Goal: Transaction & Acquisition: Purchase product/service

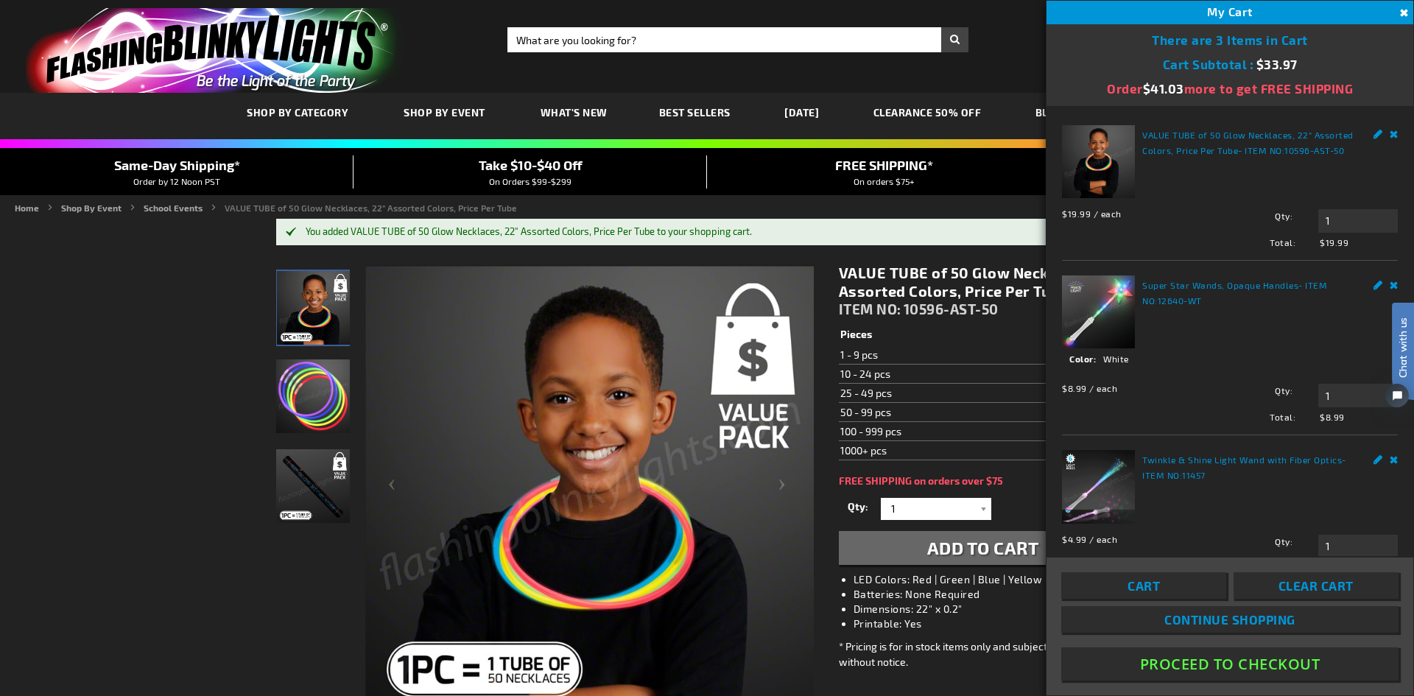
click at [1383, 282] on html "Chat with us" at bounding box center [1392, 348] width 44 height 258
click at [1386, 283] on html "Chat with us" at bounding box center [1392, 348] width 44 height 258
click at [1098, 468] on img at bounding box center [1098, 486] width 73 height 73
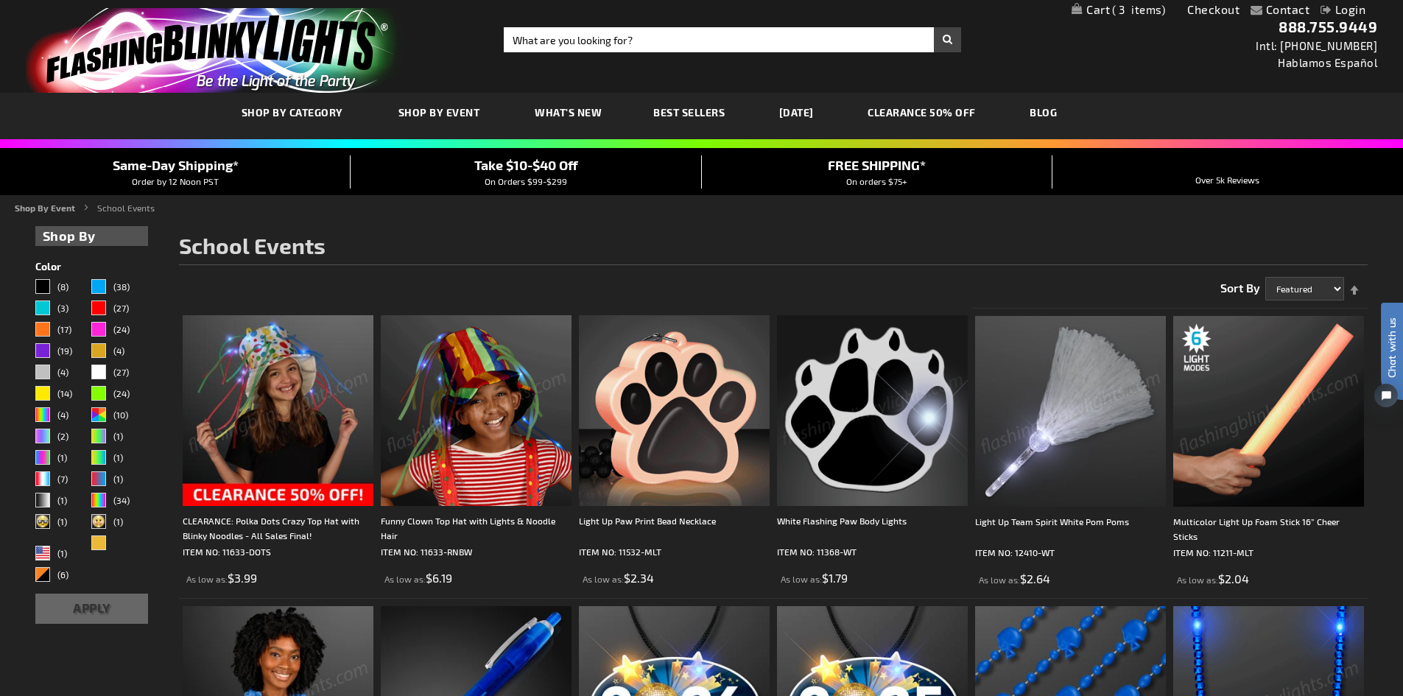
click at [248, 388] on img at bounding box center [278, 410] width 191 height 191
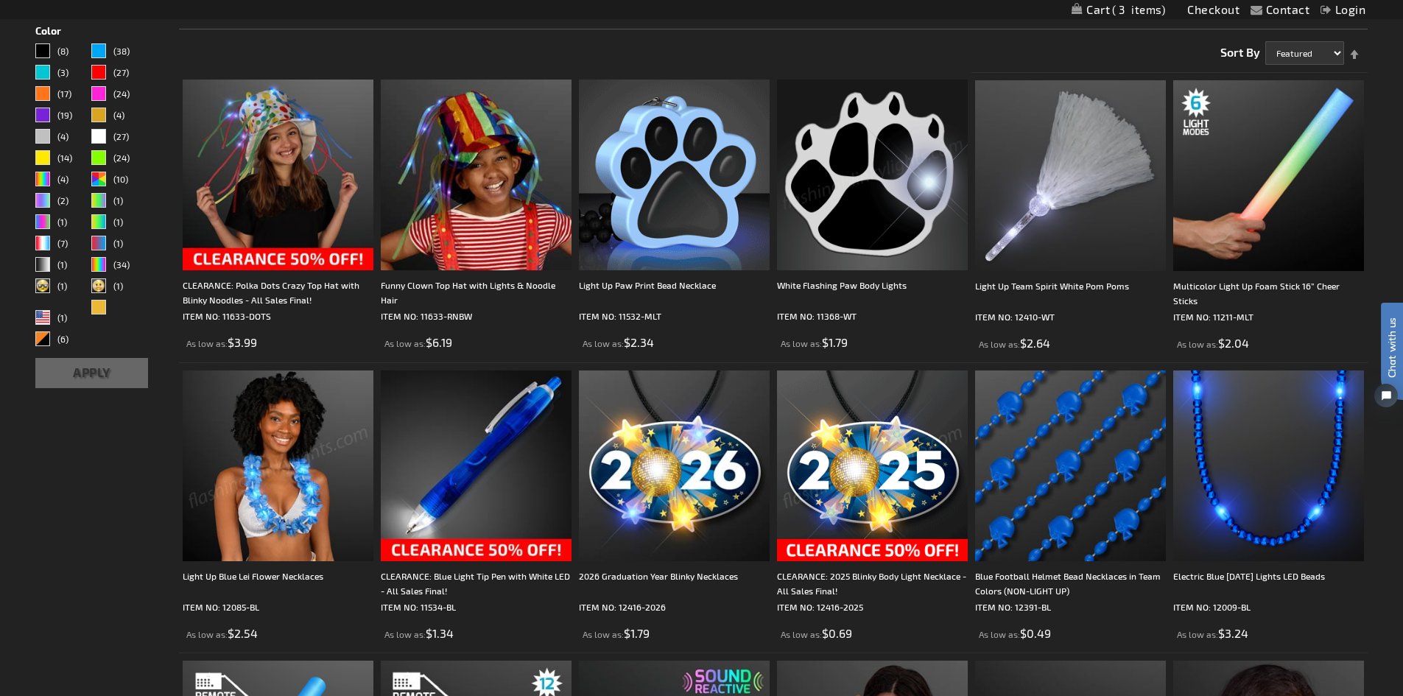
scroll to position [221, 0]
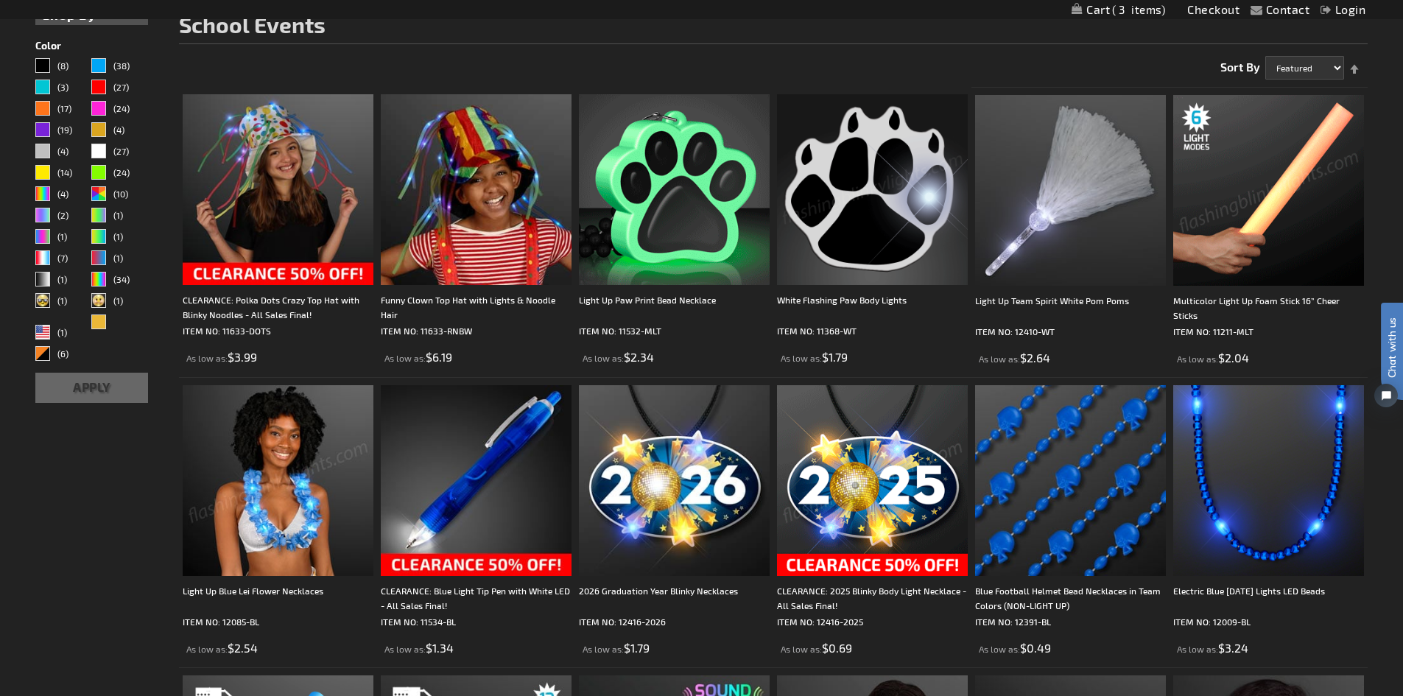
click at [1330, 233] on img at bounding box center [1269, 190] width 191 height 191
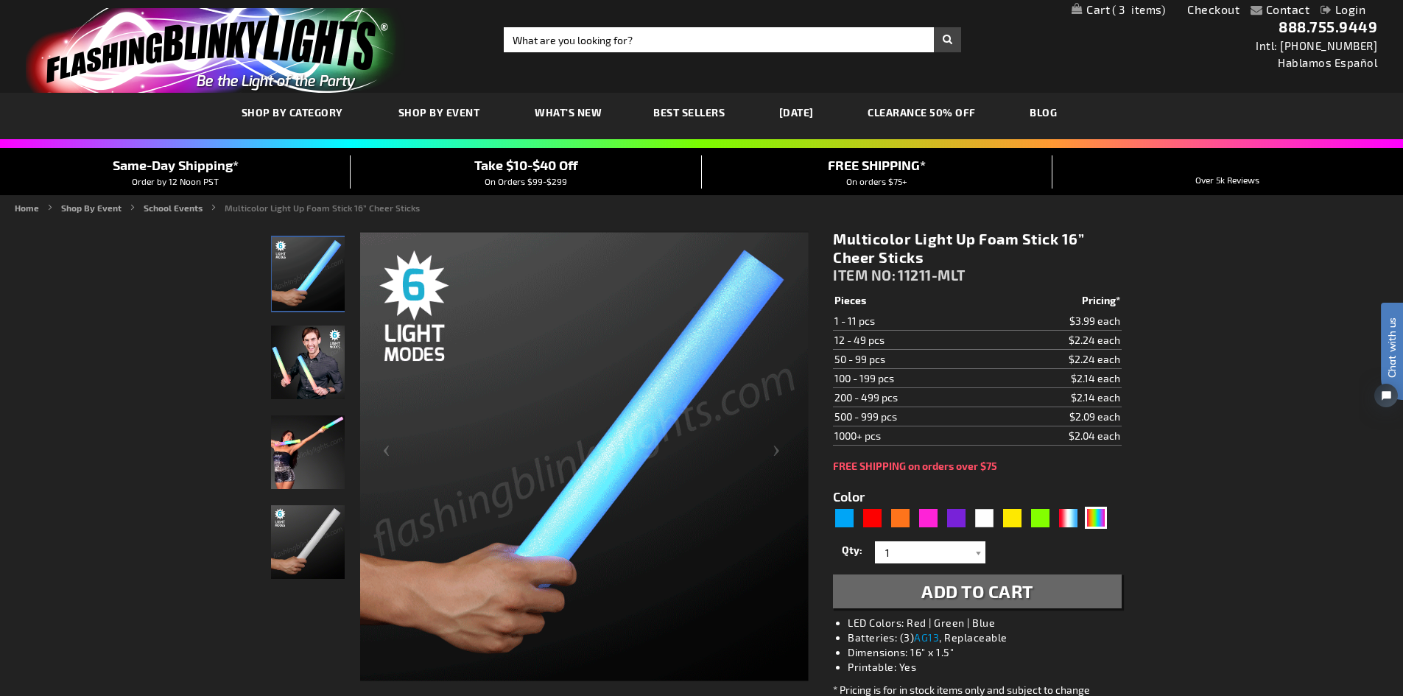
click at [311, 358] on img "Man displaying 16 Inch Multi-Color LED Light Up Foam Stick" at bounding box center [308, 363] width 74 height 74
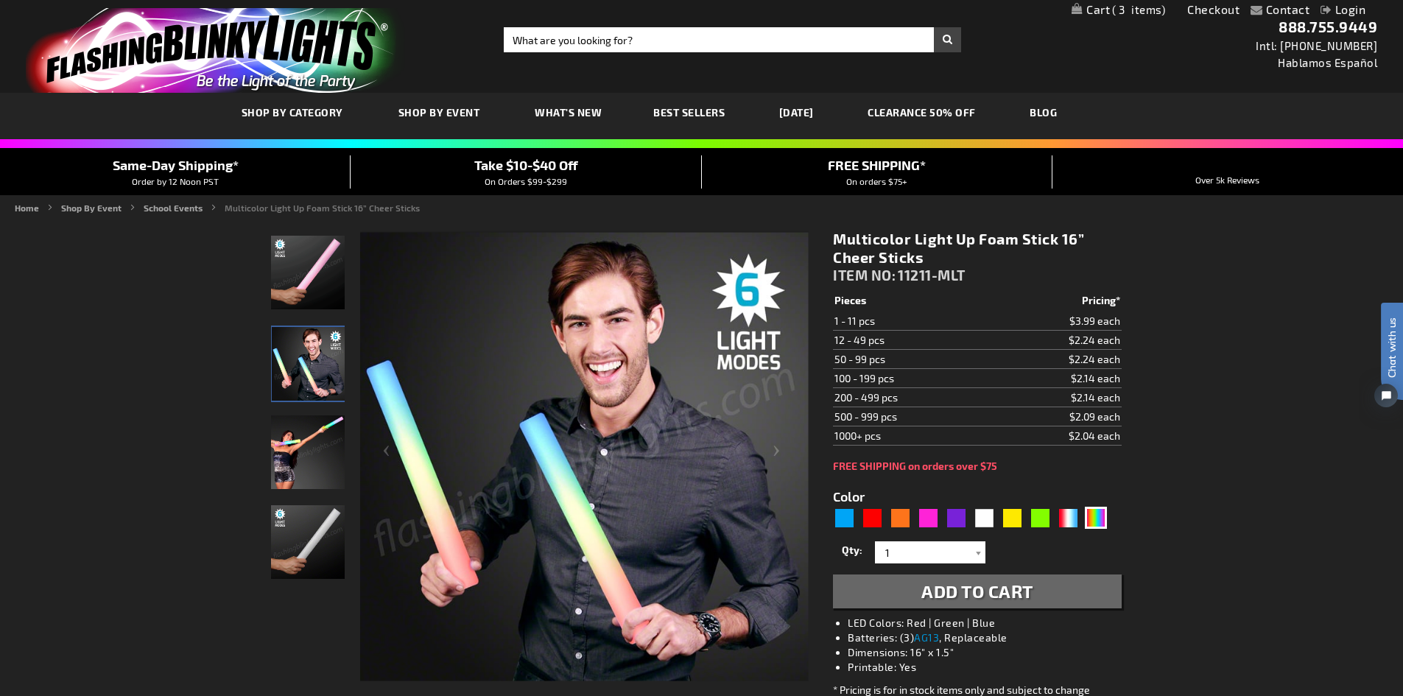
click at [284, 446] on img "Woman displaying 16 Inch Multi-Color LED Light Up Foam Stick" at bounding box center [308, 453] width 74 height 74
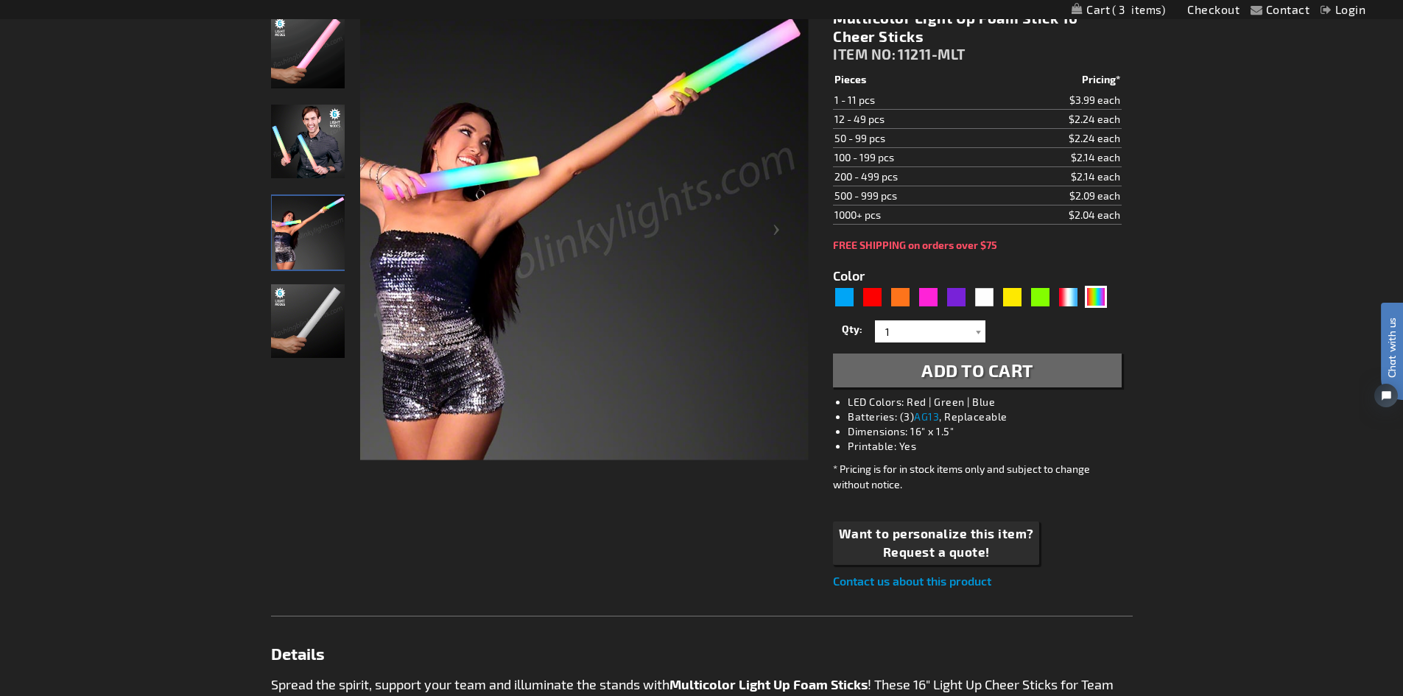
scroll to position [74, 0]
